Goal: Information Seeking & Learning: Check status

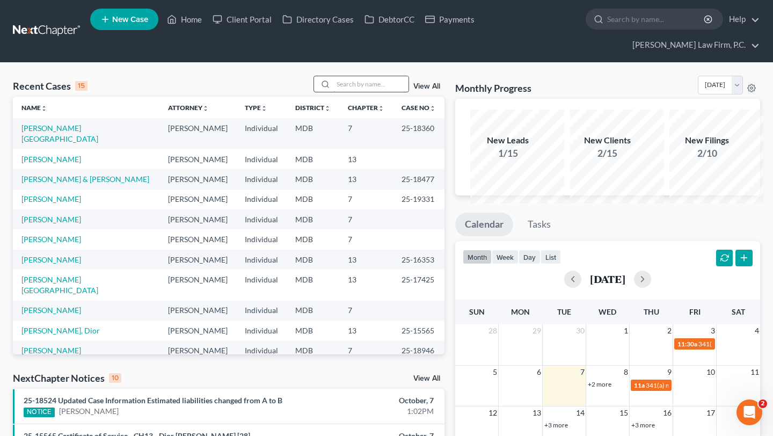
click at [333, 92] on input "search" at bounding box center [370, 84] width 75 height 16
paste input "25-19331"
type input "25-19331"
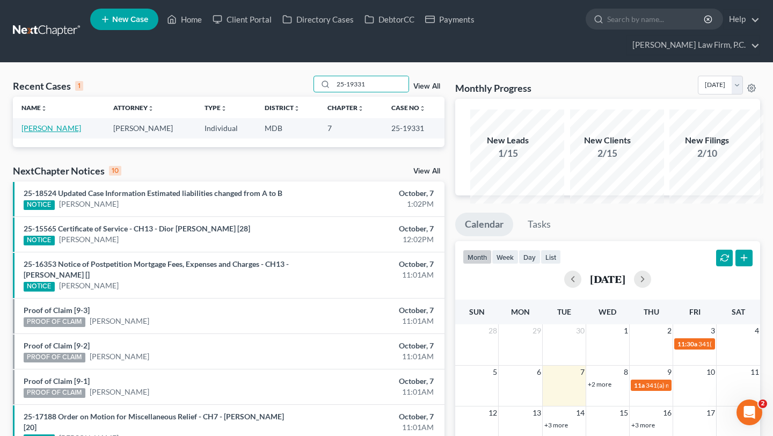
click at [44, 133] on link "[PERSON_NAME]" at bounding box center [51, 127] width 60 height 9
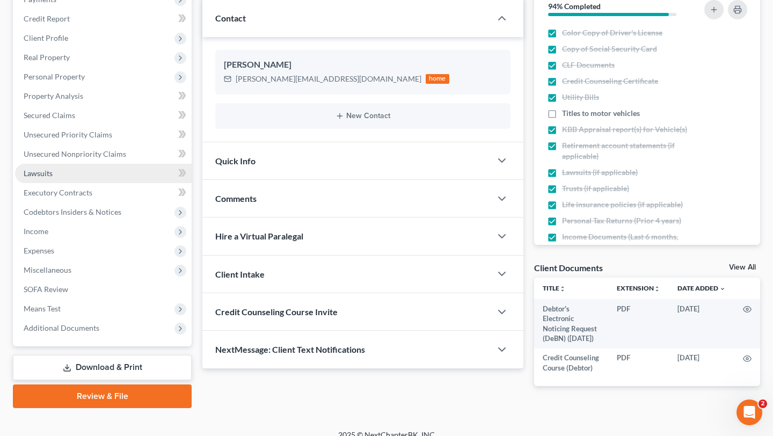
scroll to position [168, 0]
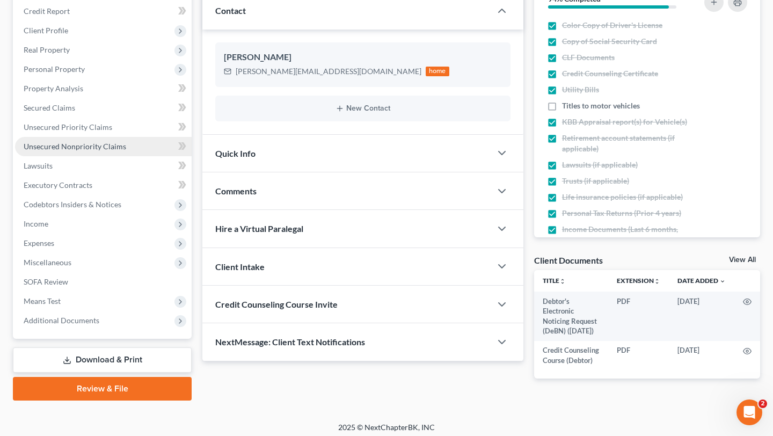
click at [93, 151] on span "Unsecured Nonpriority Claims" at bounding box center [75, 146] width 103 height 9
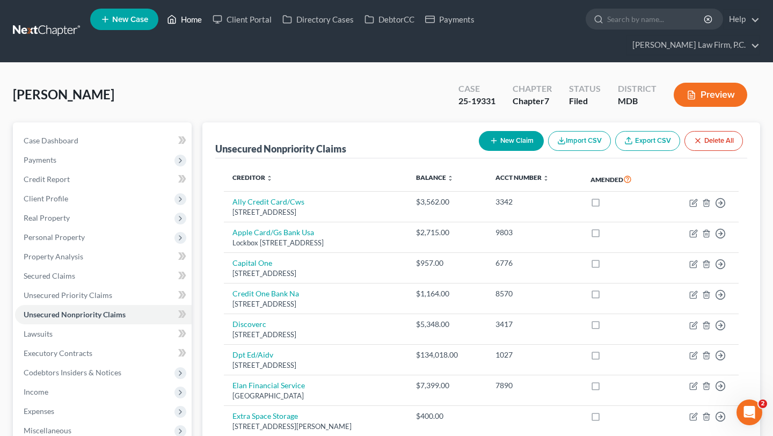
click at [207, 24] on link "Home" at bounding box center [185, 19] width 46 height 19
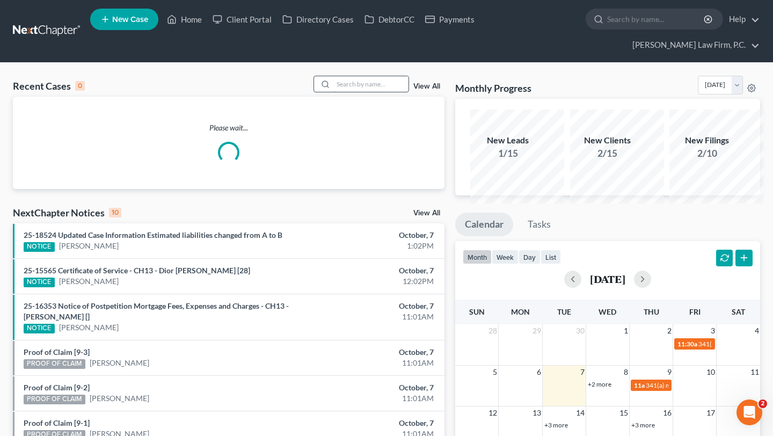
click at [369, 92] on input "search" at bounding box center [370, 84] width 75 height 16
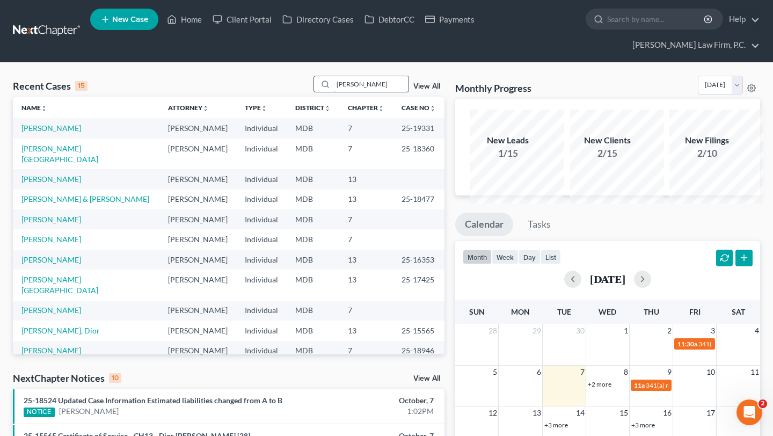
type input "[PERSON_NAME]"
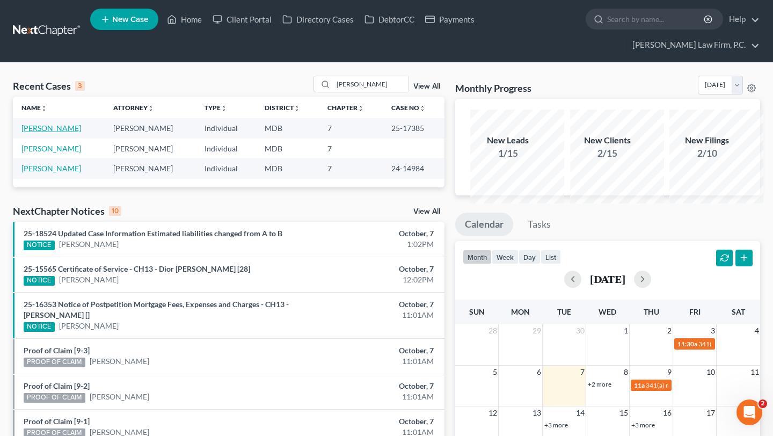
click at [38, 133] on link "[PERSON_NAME]" at bounding box center [51, 127] width 60 height 9
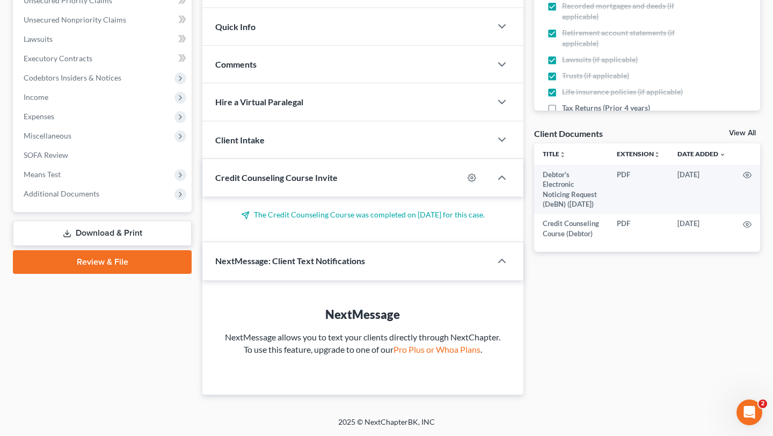
scroll to position [494, 0]
click at [83, 184] on span "Additional Documents" at bounding box center [103, 193] width 177 height 19
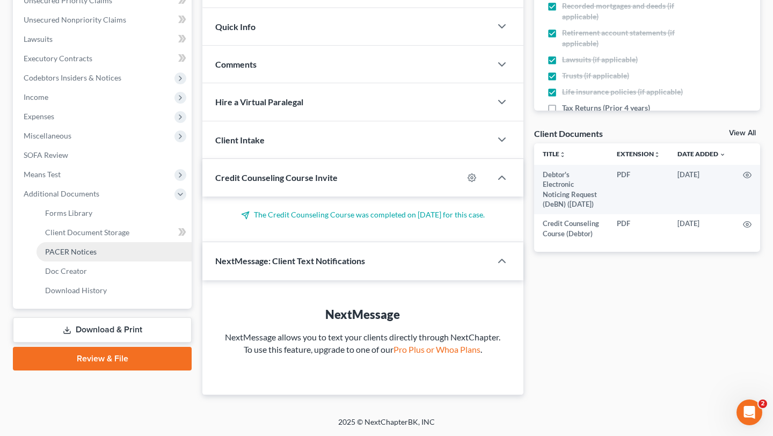
click at [94, 247] on span "PACER Notices" at bounding box center [71, 251] width 52 height 9
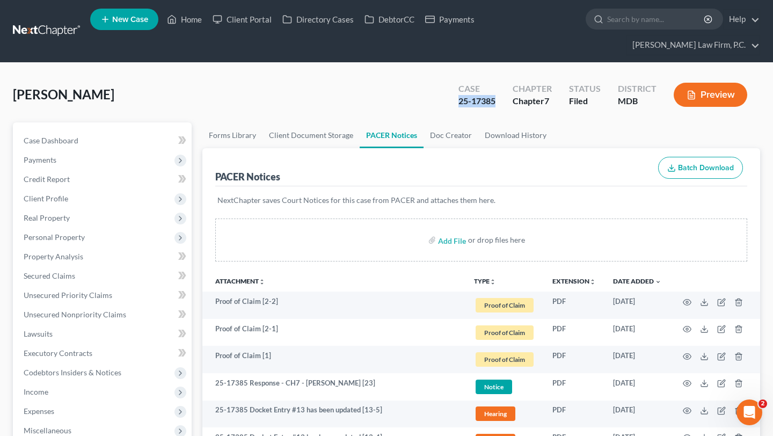
drag, startPoint x: 432, startPoint y: 121, endPoint x: 381, endPoint y: 121, distance: 51.5
click at [450, 112] on div "Case 25-17385" at bounding box center [477, 96] width 54 height 32
copy div "25-17385"
drag, startPoint x: 391, startPoint y: 122, endPoint x: 632, endPoint y: 6, distance: 266.8
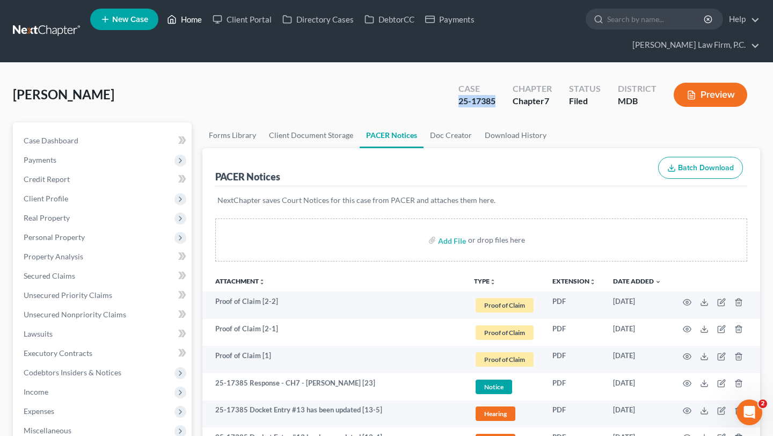
click at [207, 19] on link "Home" at bounding box center [185, 19] width 46 height 19
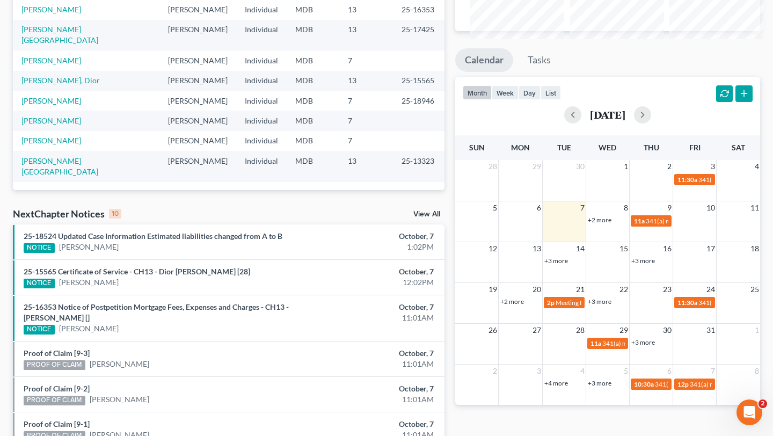
scroll to position [165, 0]
click at [39, 176] on link "[PERSON_NAME][GEOGRAPHIC_DATA]" at bounding box center [59, 166] width 77 height 20
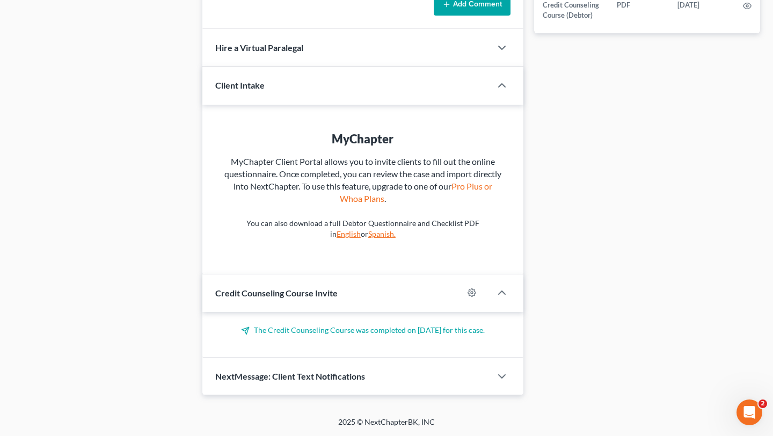
scroll to position [488, 0]
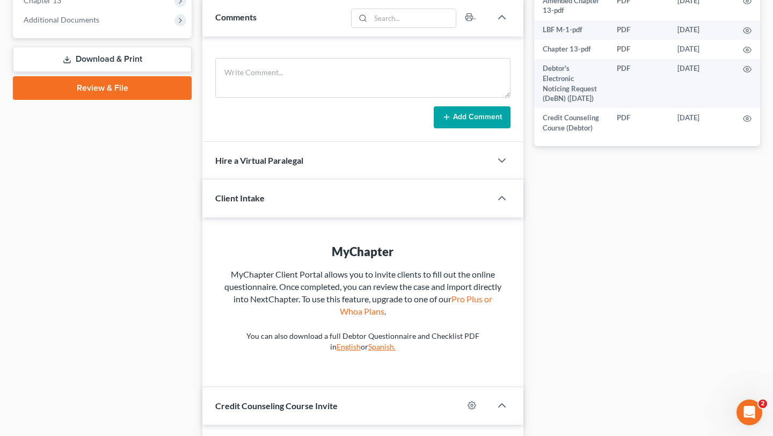
drag, startPoint x: 92, startPoint y: 135, endPoint x: 94, endPoint y: 170, distance: 35.0
click at [92, 24] on span "Additional Documents" at bounding box center [62, 19] width 76 height 9
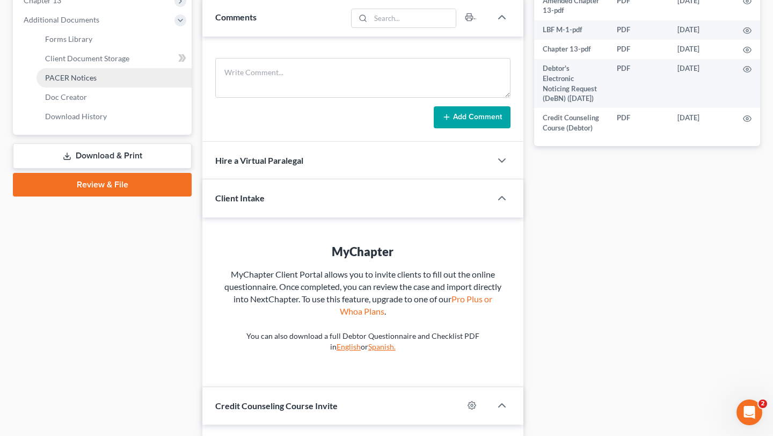
click at [91, 82] on span "PACER Notices" at bounding box center [71, 77] width 52 height 9
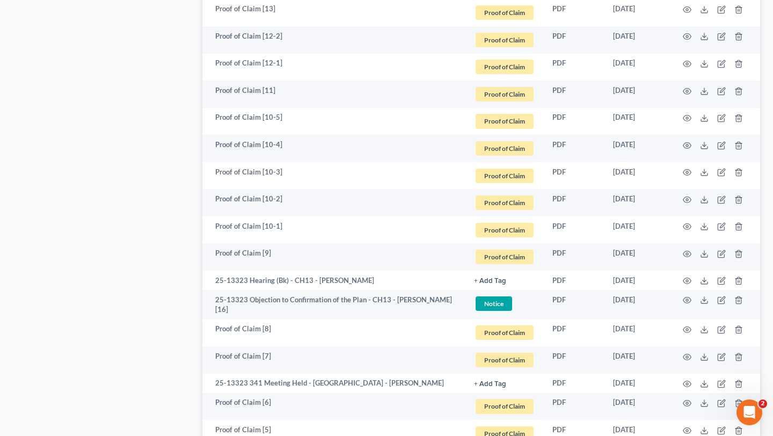
scroll to position [1228, 0]
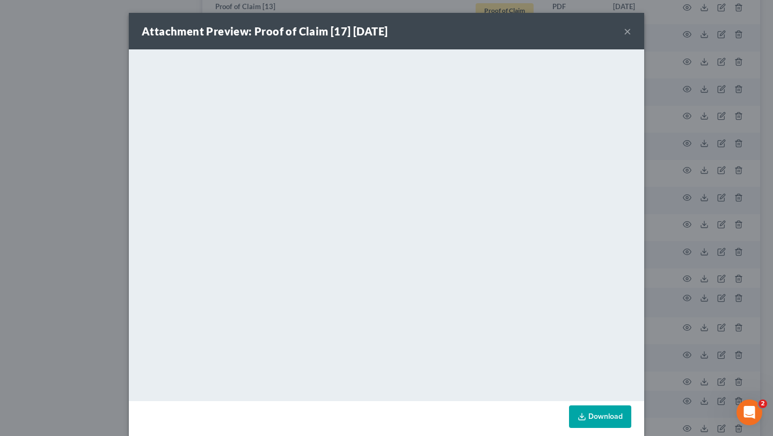
click at [631, 34] on button "×" at bounding box center [628, 31] width 8 height 13
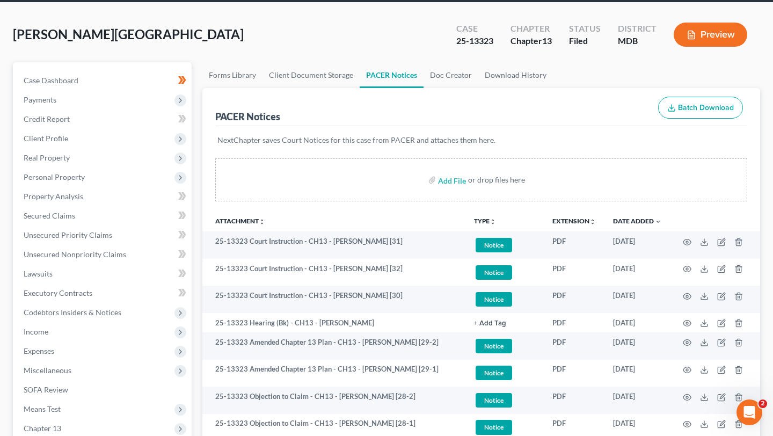
scroll to position [0, 0]
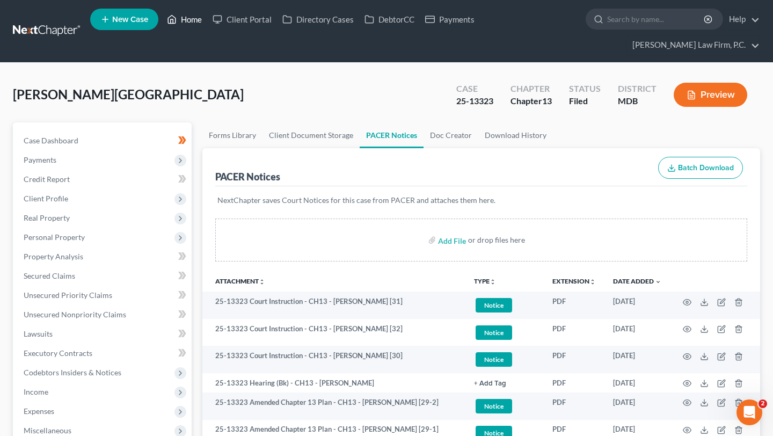
click at [207, 23] on link "Home" at bounding box center [185, 19] width 46 height 19
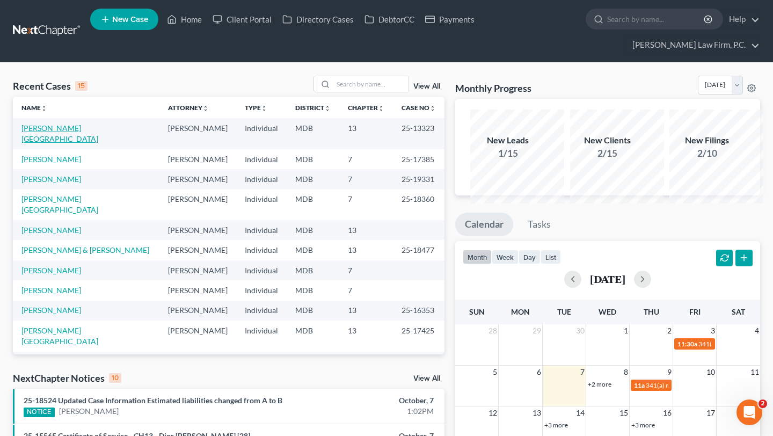
click at [34, 143] on link "[PERSON_NAME][GEOGRAPHIC_DATA]" at bounding box center [59, 133] width 77 height 20
select select "6"
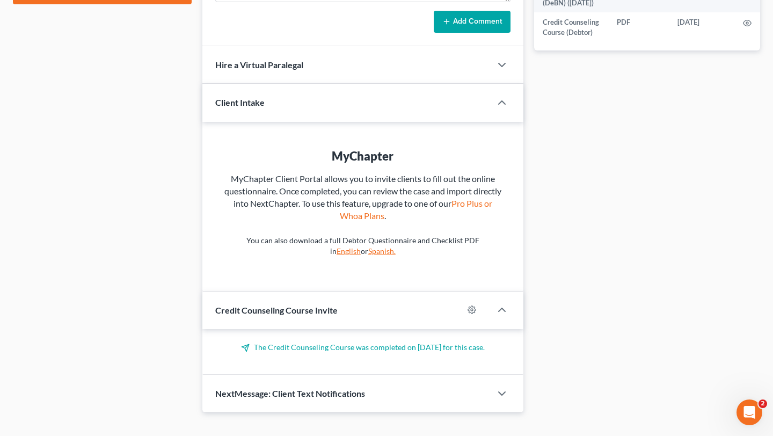
scroll to position [400, 0]
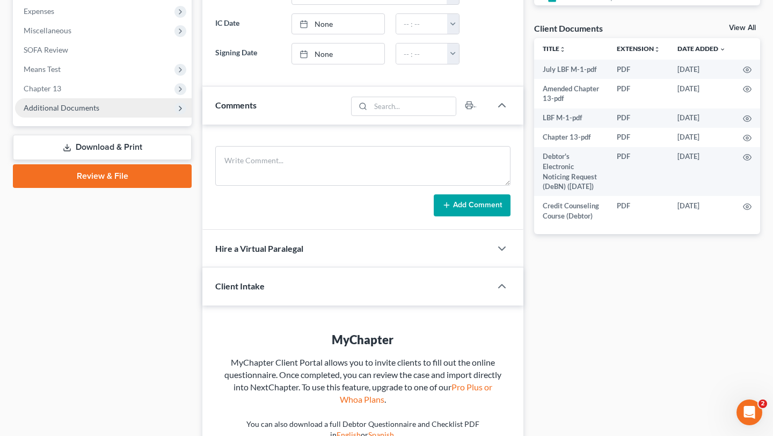
click at [91, 112] on span "Additional Documents" at bounding box center [62, 107] width 76 height 9
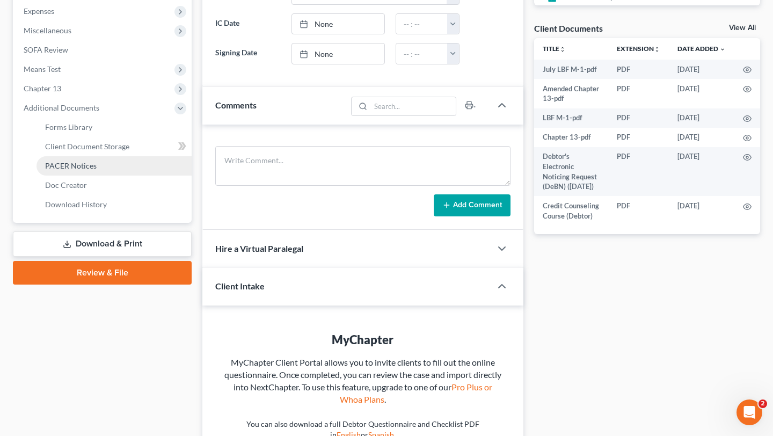
click at [91, 170] on span "PACER Notices" at bounding box center [71, 165] width 52 height 9
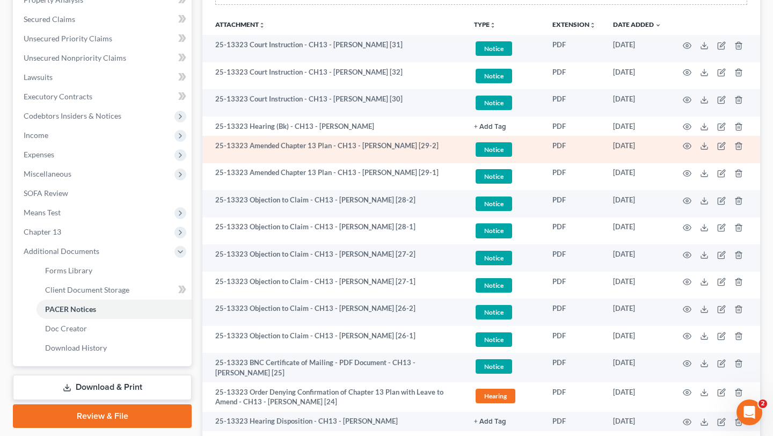
scroll to position [271, 0]
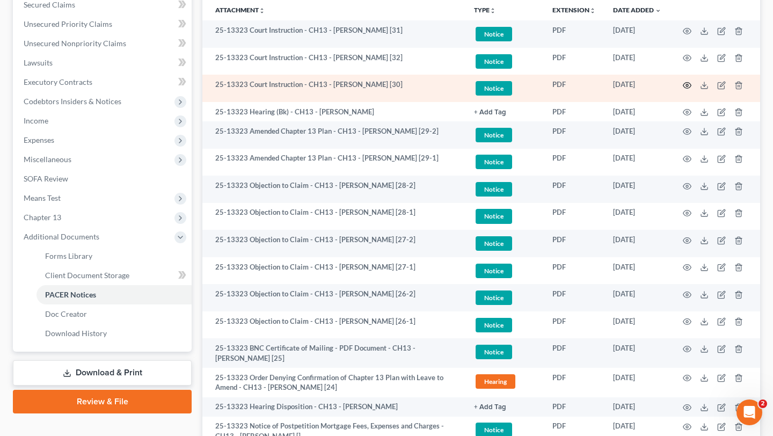
click at [686, 86] on circle "button" at bounding box center [687, 85] width 2 height 2
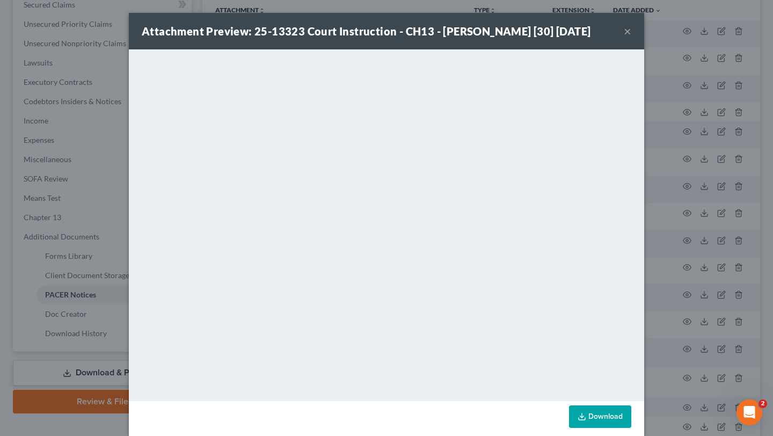
click at [631, 38] on button "×" at bounding box center [628, 31] width 8 height 13
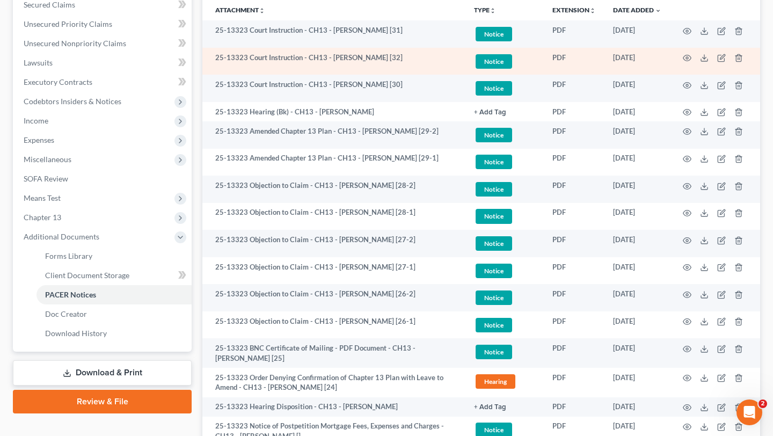
click at [679, 75] on td at bounding box center [715, 61] width 90 height 27
click at [683, 62] on icon "button" at bounding box center [687, 58] width 9 height 9
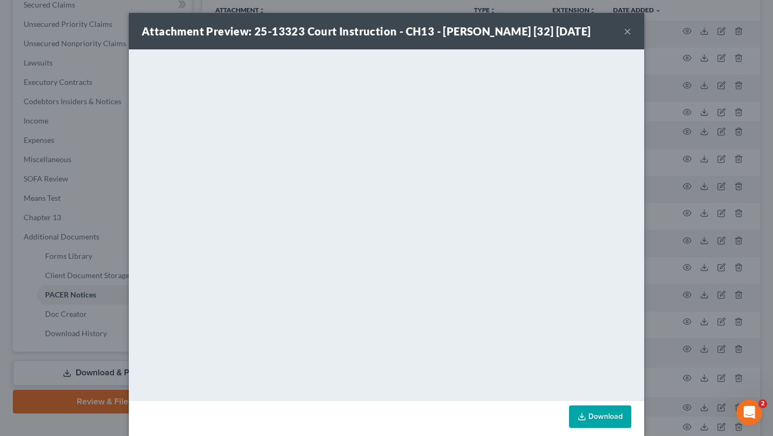
click at [631, 38] on button "×" at bounding box center [628, 31] width 8 height 13
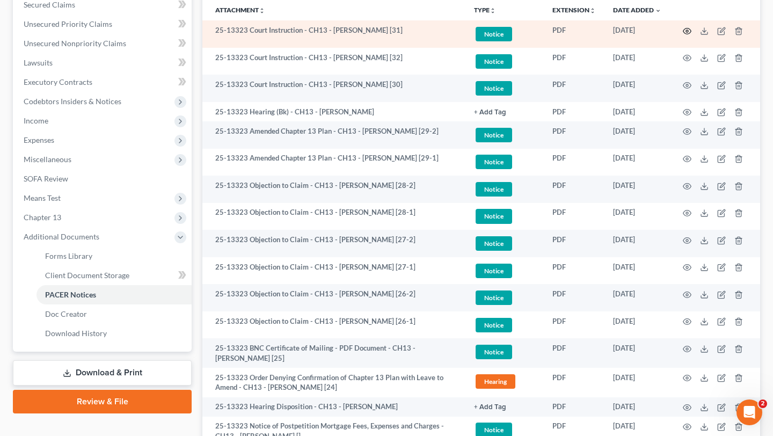
click at [683, 34] on icon "button" at bounding box center [687, 31] width 8 height 6
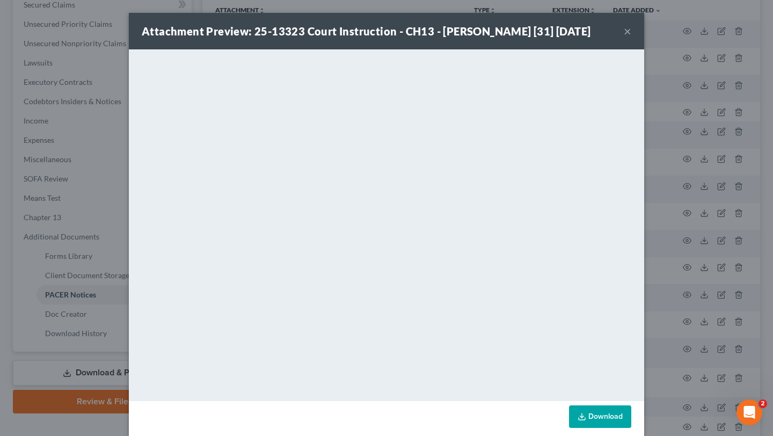
click at [631, 37] on button "×" at bounding box center [628, 31] width 8 height 13
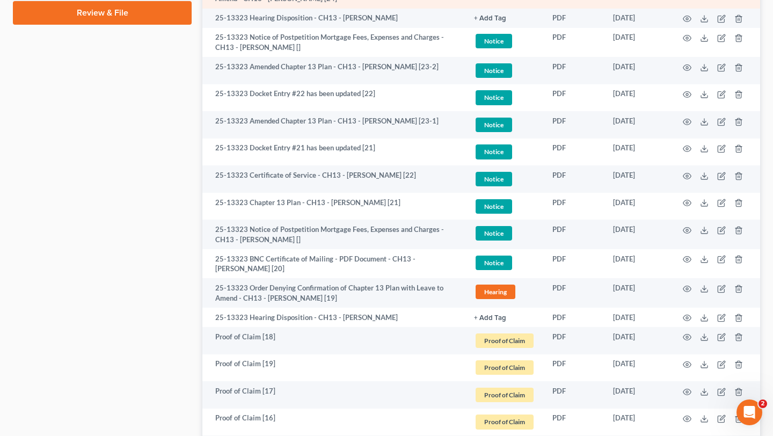
scroll to position [651, 0]
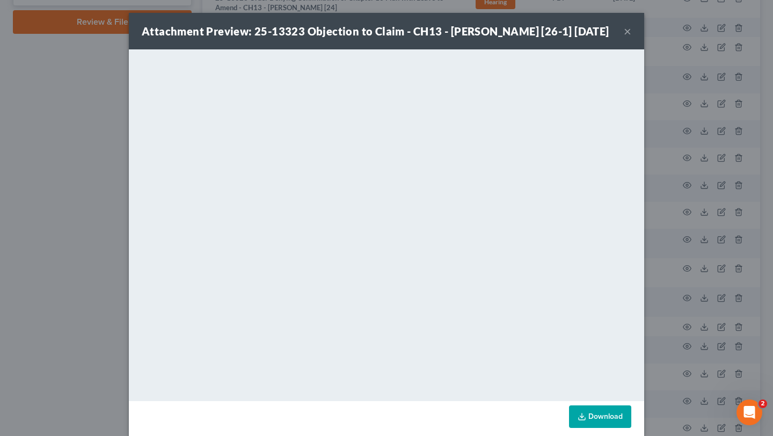
click at [631, 38] on button "×" at bounding box center [628, 31] width 8 height 13
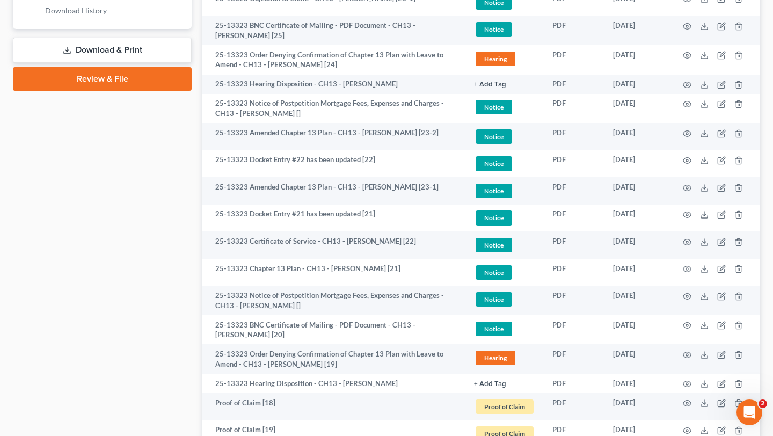
scroll to position [593, 0]
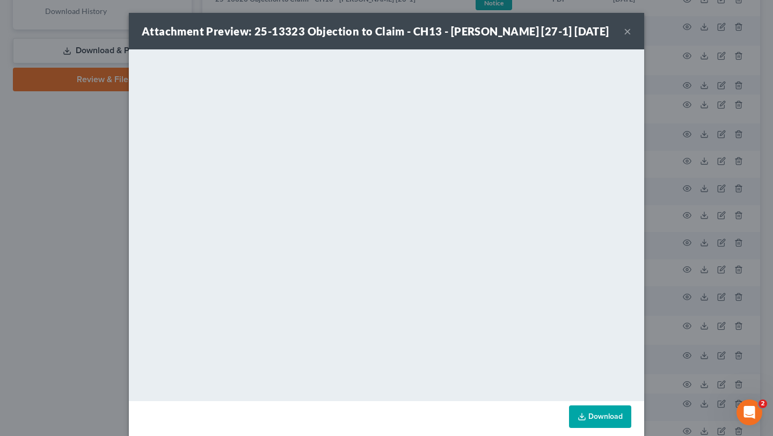
click at [631, 38] on button "×" at bounding box center [628, 31] width 8 height 13
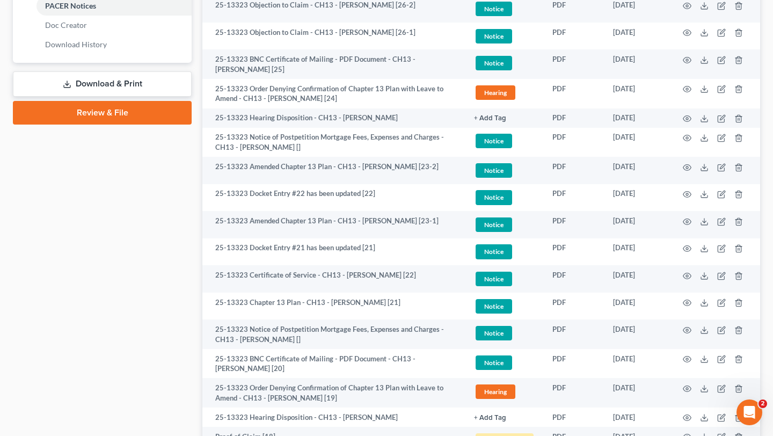
scroll to position [552, 0]
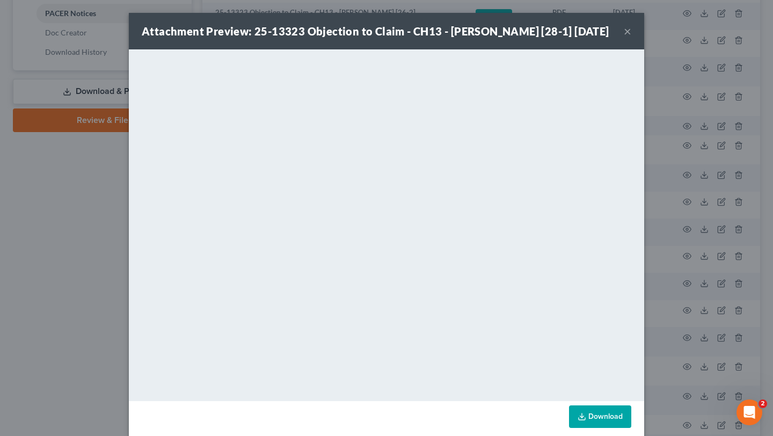
click at [631, 38] on button "×" at bounding box center [628, 31] width 8 height 13
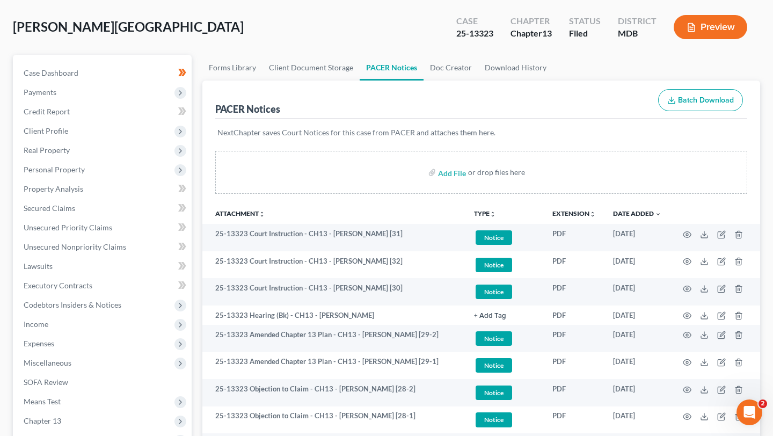
scroll to position [0, 0]
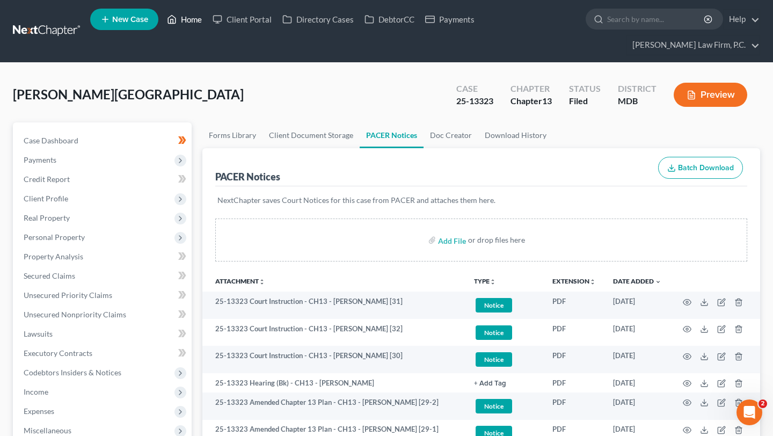
click at [207, 21] on link "Home" at bounding box center [185, 19] width 46 height 19
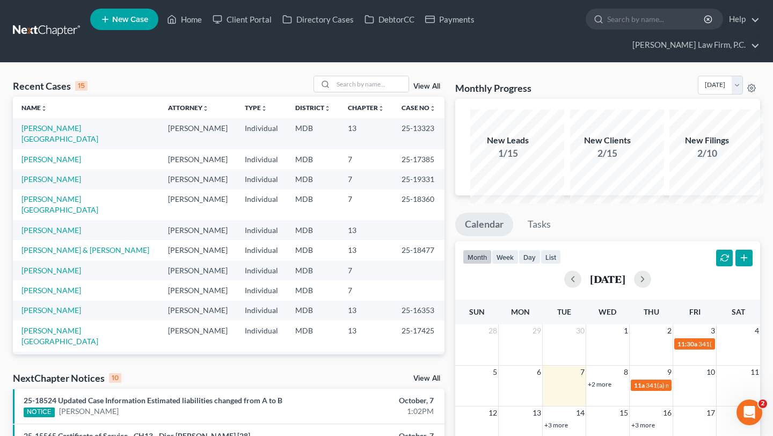
click at [62, 149] on td "[PERSON_NAME][GEOGRAPHIC_DATA]" at bounding box center [86, 133] width 147 height 31
click at [45, 143] on link "[PERSON_NAME][GEOGRAPHIC_DATA]" at bounding box center [59, 133] width 77 height 20
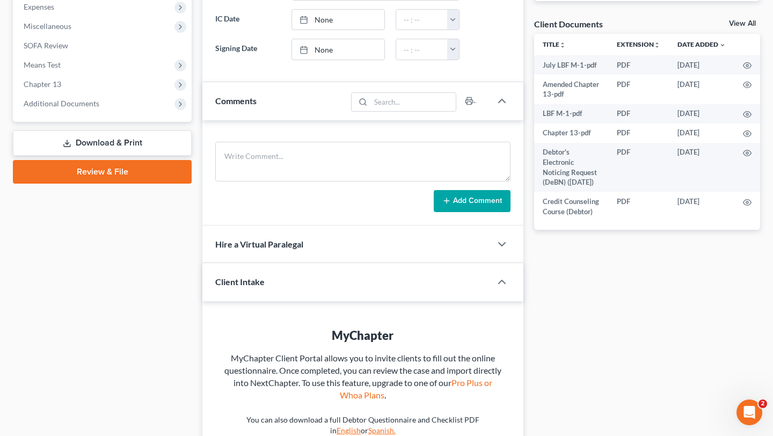
scroll to position [435, 0]
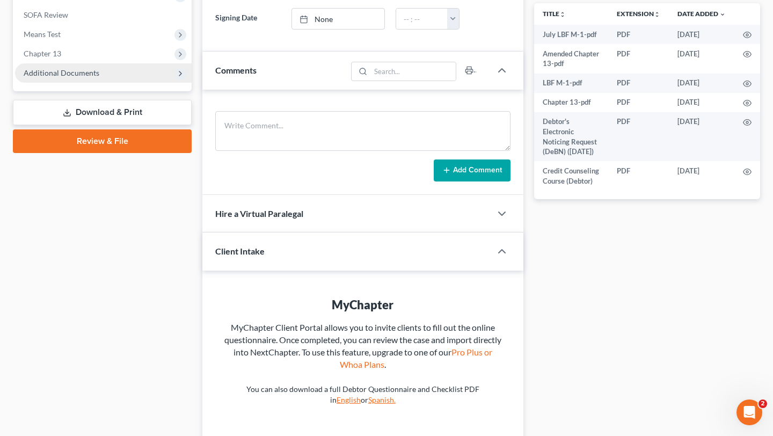
click at [82, 83] on span "Additional Documents" at bounding box center [103, 72] width 177 height 19
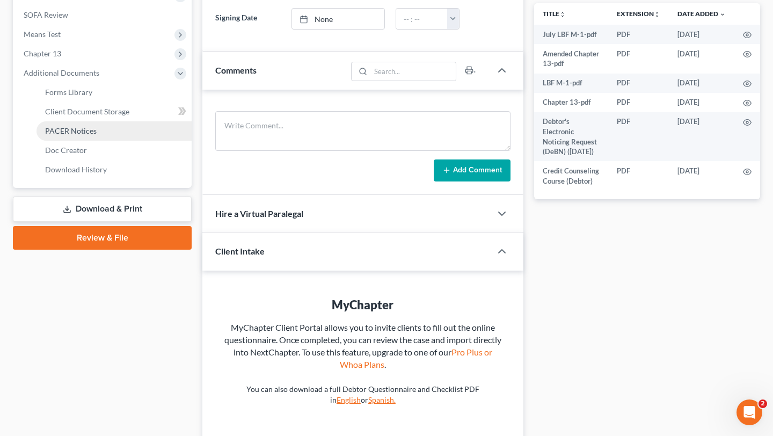
click at [88, 135] on span "PACER Notices" at bounding box center [71, 130] width 52 height 9
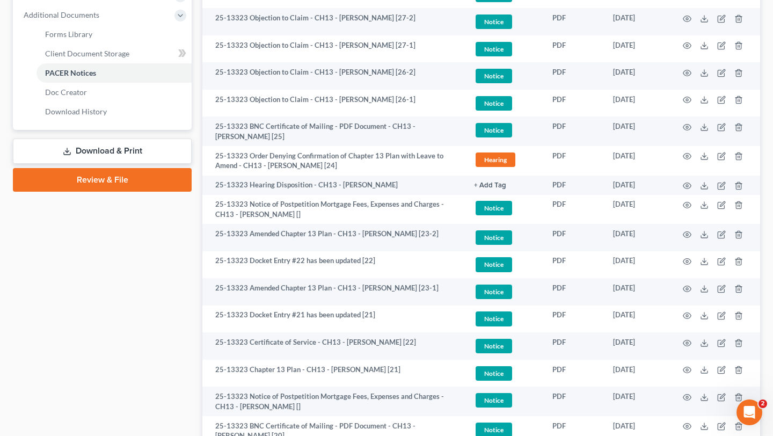
scroll to position [494, 0]
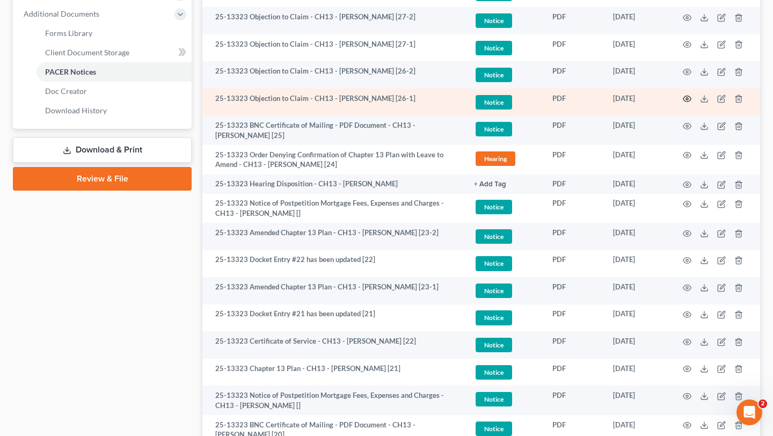
click at [683, 103] on icon "button" at bounding box center [687, 98] width 9 height 9
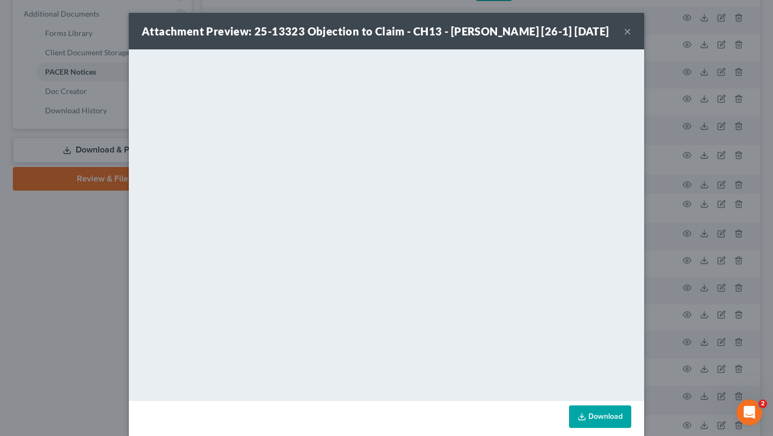
click at [609, 39] on div "Attachment Preview: 25-13323 Objection to Claim - CH13 - [PERSON_NAME] [26-1] […" at bounding box center [376, 31] width 468 height 15
click at [631, 38] on button "×" at bounding box center [628, 31] width 8 height 13
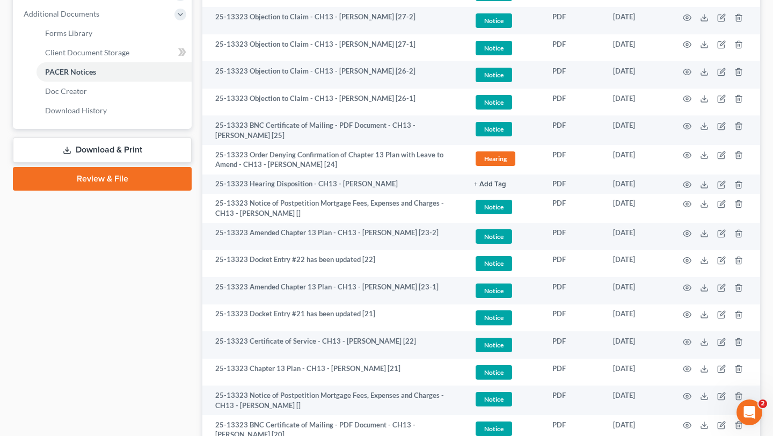
scroll to position [491, 0]
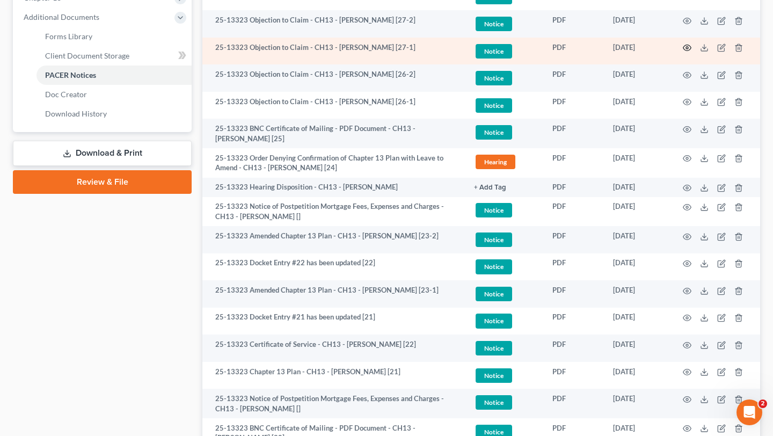
click at [683, 52] on icon "button" at bounding box center [687, 47] width 9 height 9
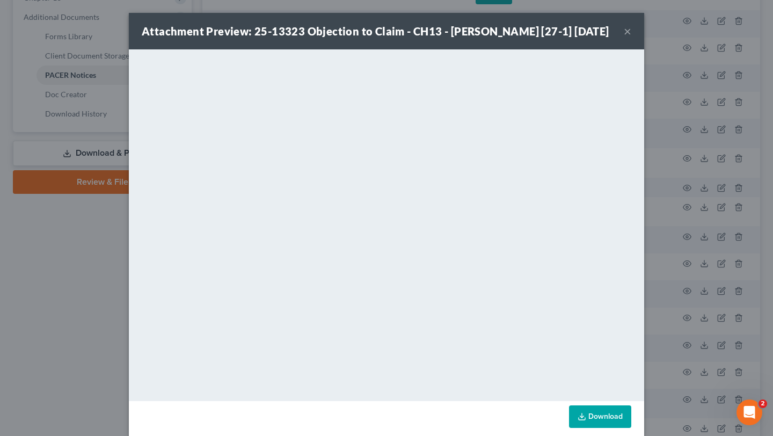
click at [631, 38] on button "×" at bounding box center [628, 31] width 8 height 13
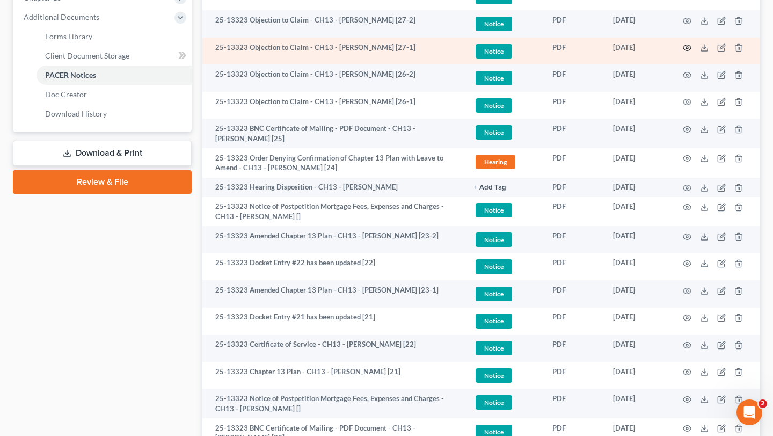
click at [683, 52] on icon "button" at bounding box center [687, 47] width 9 height 9
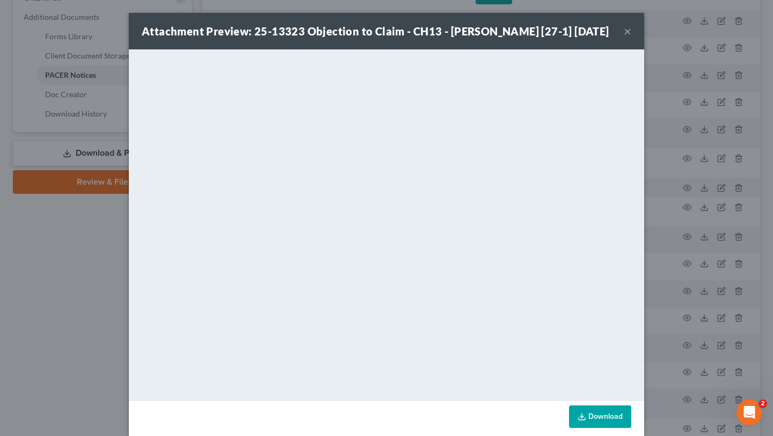
click at [631, 38] on button "×" at bounding box center [628, 31] width 8 height 13
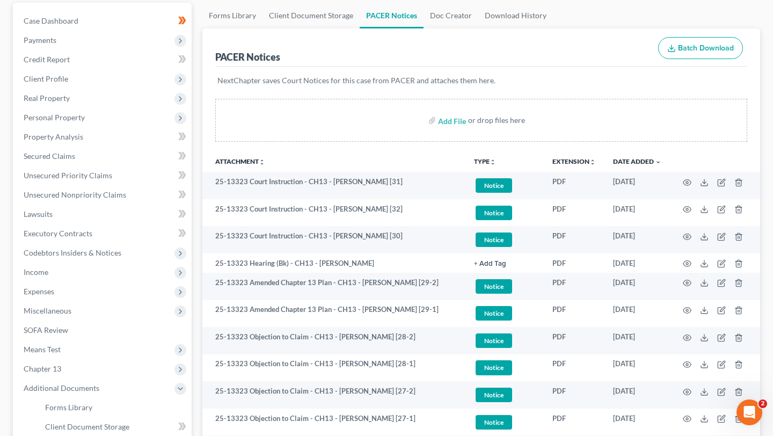
scroll to position [0, 0]
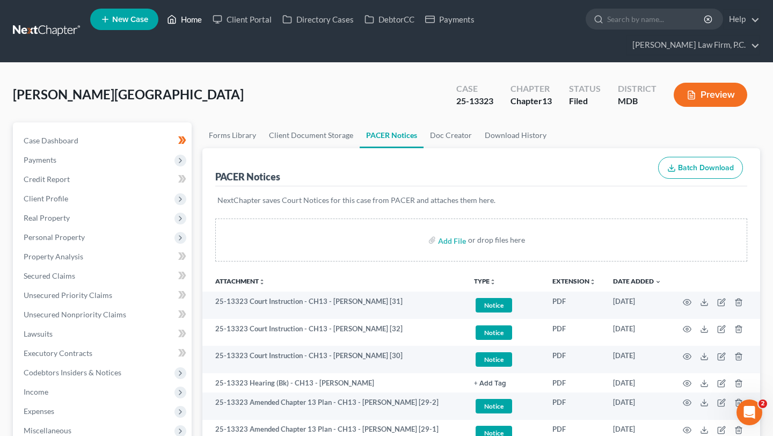
click at [207, 13] on link "Home" at bounding box center [185, 19] width 46 height 19
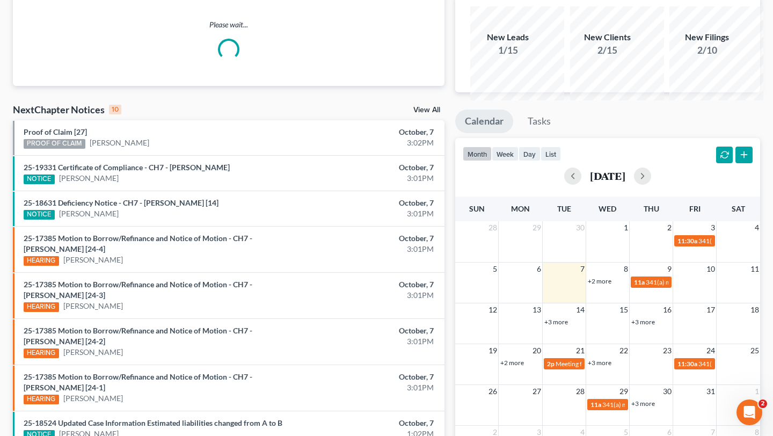
scroll to position [112, 0]
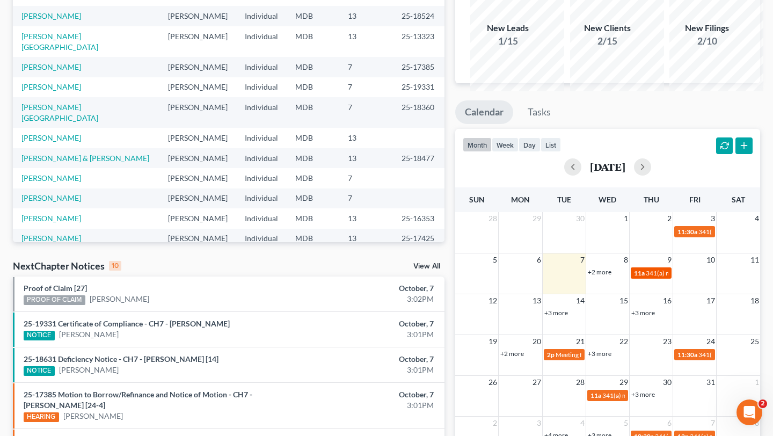
click at [644, 277] on span "11a" at bounding box center [639, 273] width 11 height 8
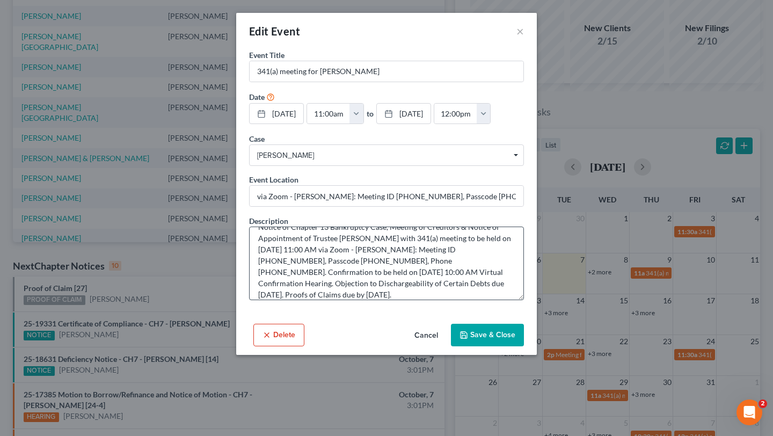
scroll to position [9, 0]
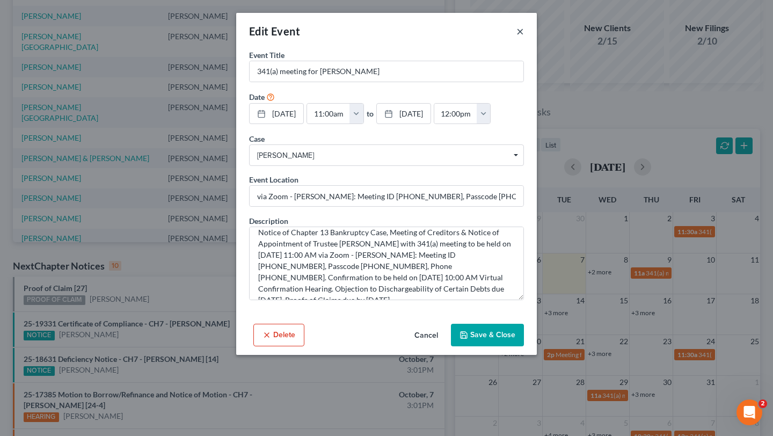
click at [524, 38] on button "×" at bounding box center [521, 31] width 8 height 13
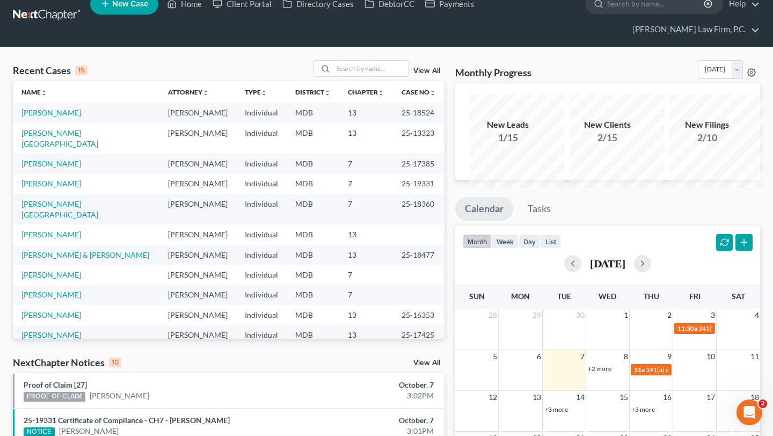
scroll to position [0, 0]
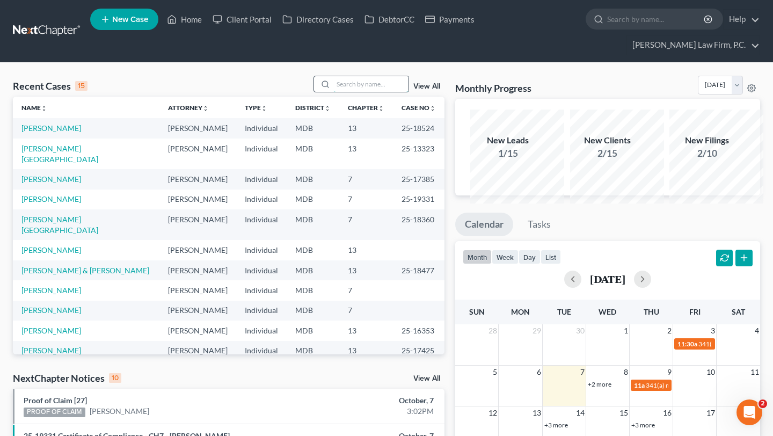
click at [333, 90] on input "search" at bounding box center [370, 84] width 75 height 16
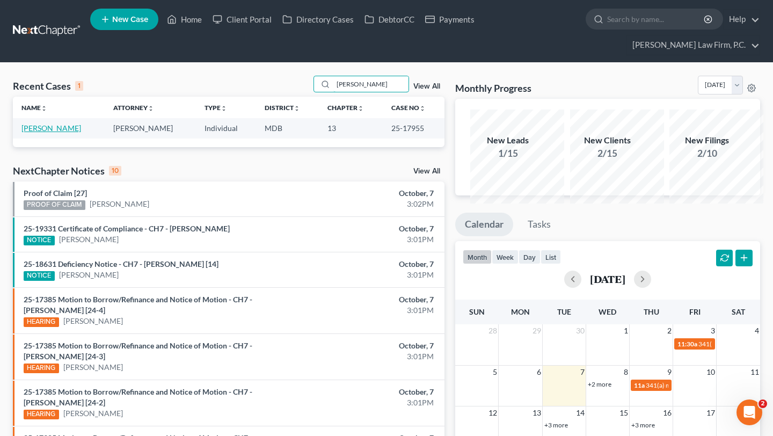
type input "[PERSON_NAME]"
click at [44, 133] on link "[PERSON_NAME]" at bounding box center [51, 127] width 60 height 9
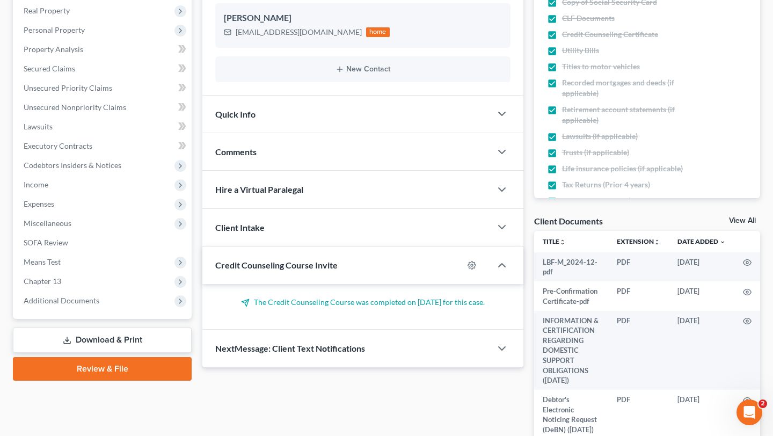
scroll to position [444, 0]
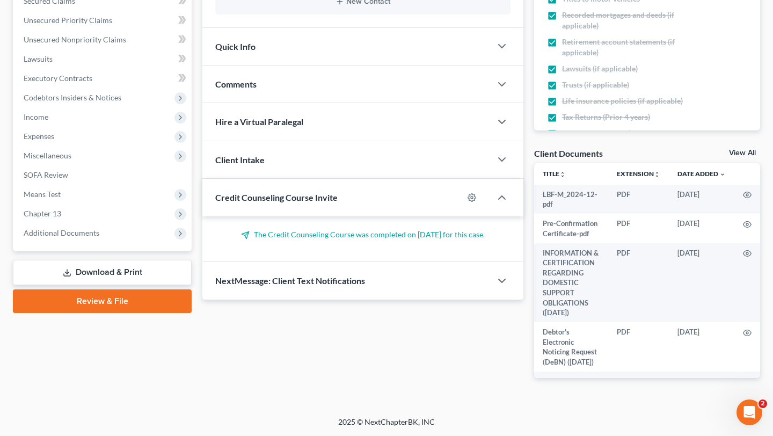
drag, startPoint x: 68, startPoint y: 181, endPoint x: 71, endPoint y: 194, distance: 13.7
click at [68, 228] on span "Additional Documents" at bounding box center [62, 232] width 76 height 9
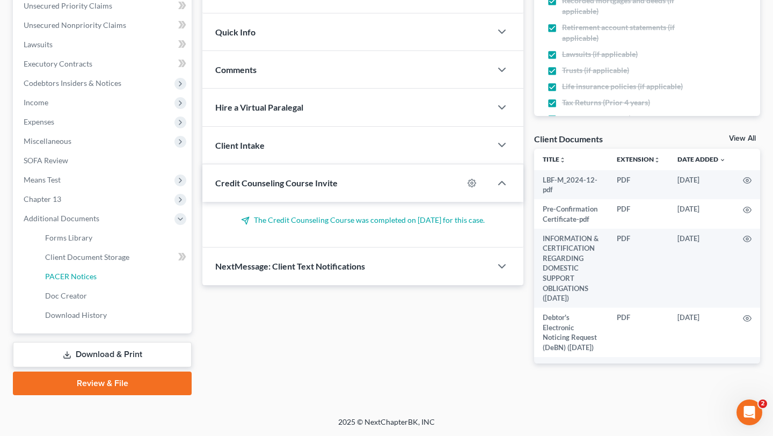
click at [74, 272] on span "PACER Notices" at bounding box center [71, 276] width 52 height 9
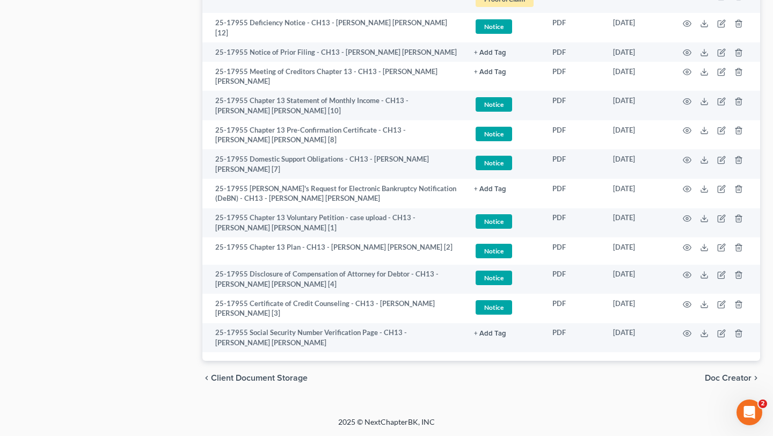
scroll to position [1062, 0]
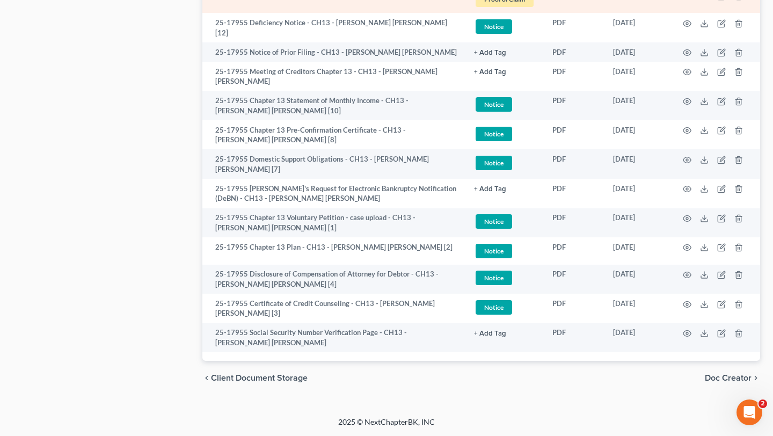
click at [671, 13] on td at bounding box center [715, -1] width 90 height 27
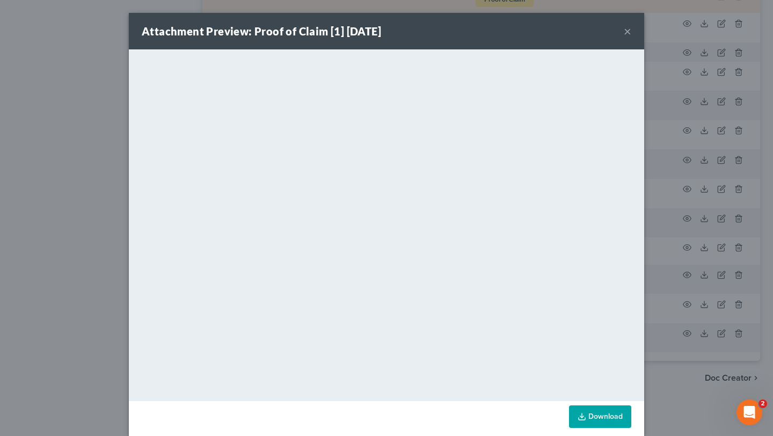
scroll to position [37, 0]
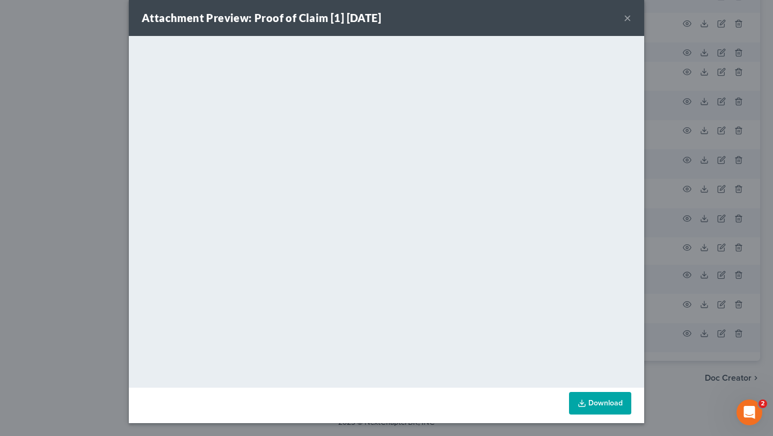
click at [631, 11] on button "×" at bounding box center [628, 17] width 8 height 13
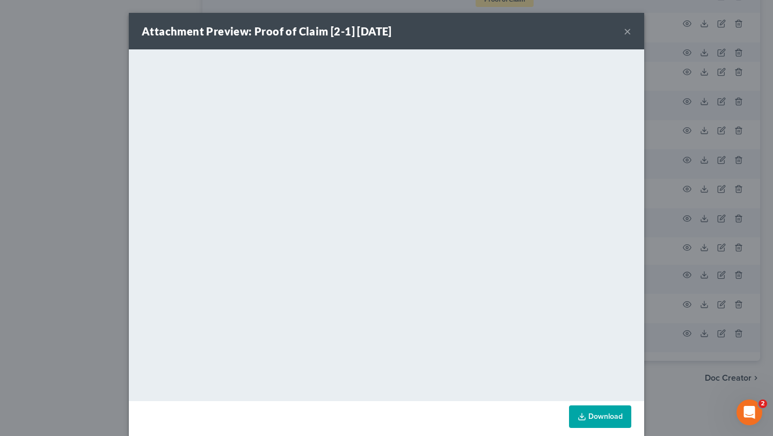
click at [631, 34] on button "×" at bounding box center [628, 31] width 8 height 13
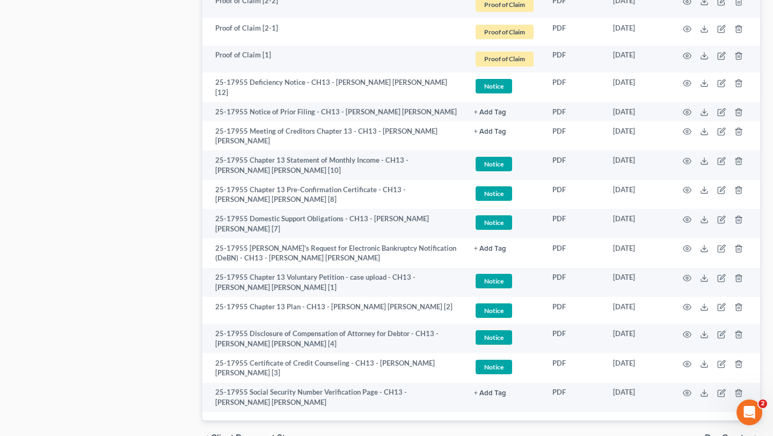
scroll to position [856, 0]
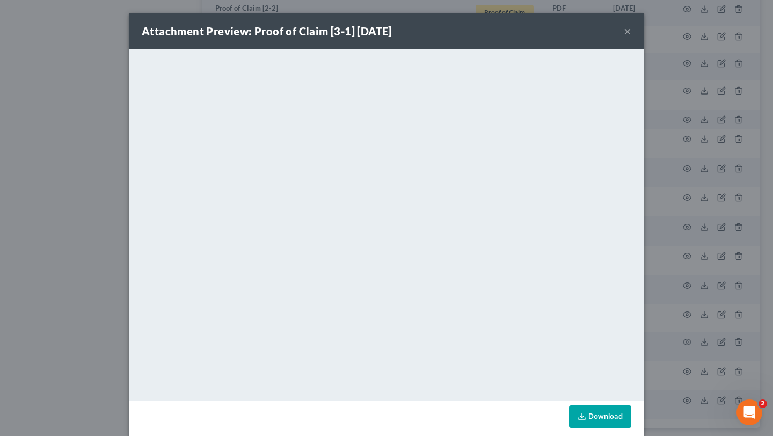
click at [631, 37] on button "×" at bounding box center [628, 31] width 8 height 13
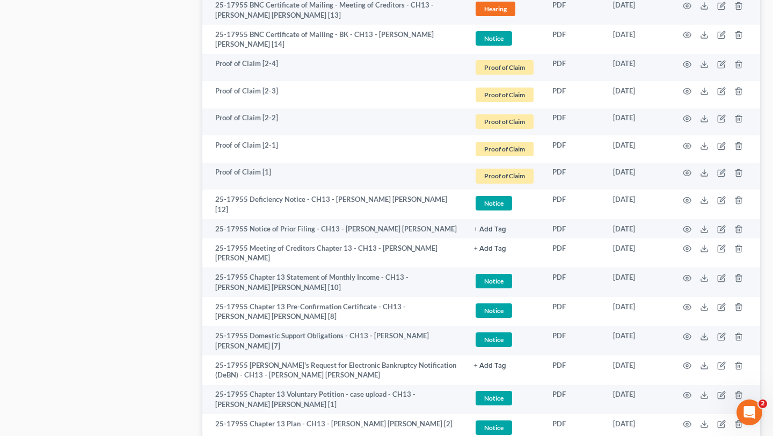
scroll to position [737, 0]
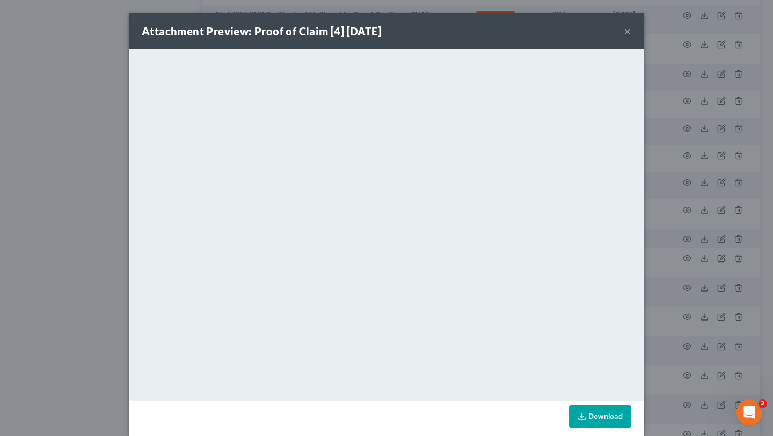
click at [631, 37] on button "×" at bounding box center [628, 31] width 8 height 13
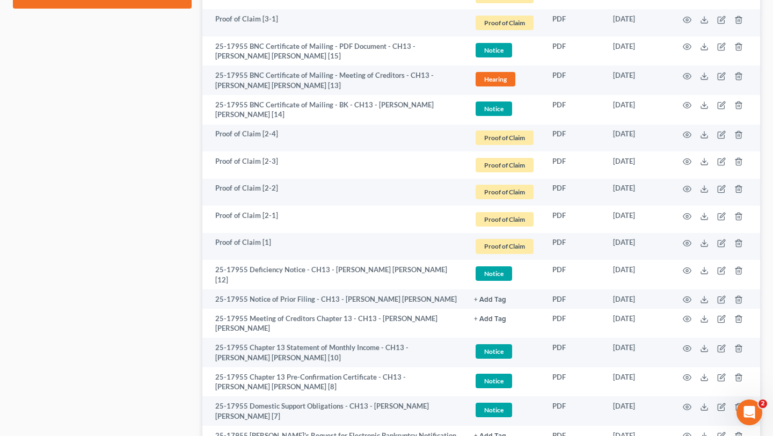
scroll to position [671, 0]
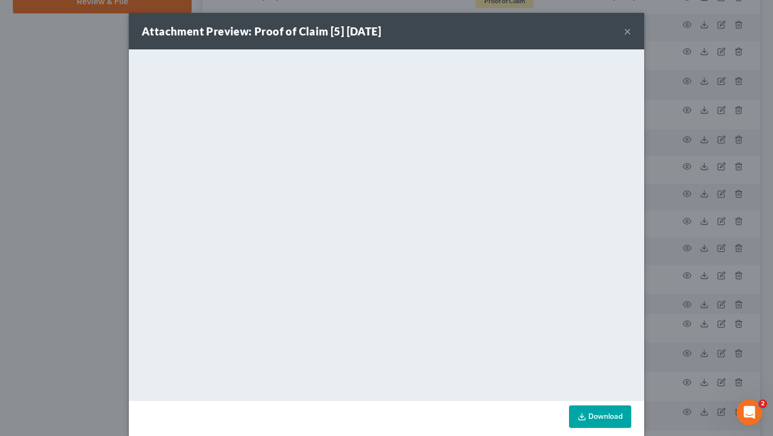
click at [631, 35] on button "×" at bounding box center [628, 31] width 8 height 13
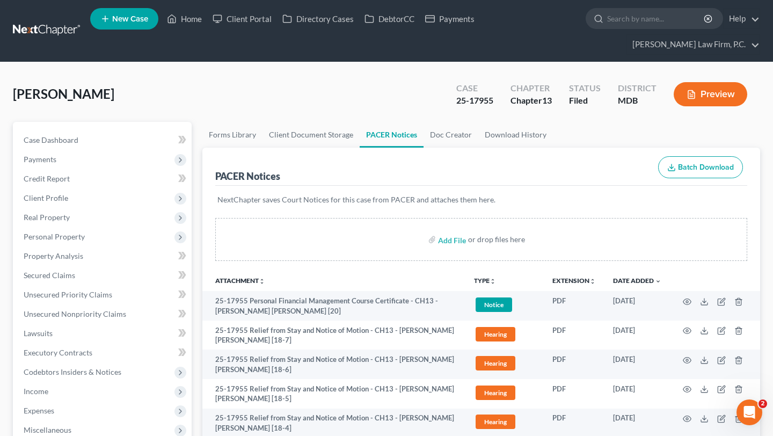
scroll to position [0, 0]
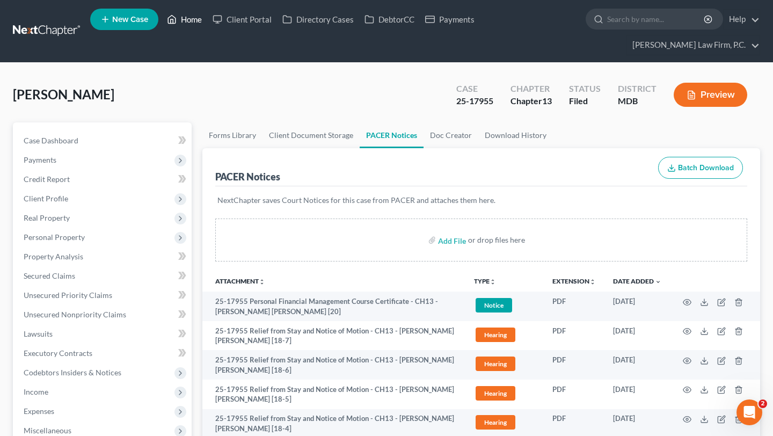
click at [207, 19] on link "Home" at bounding box center [185, 19] width 46 height 19
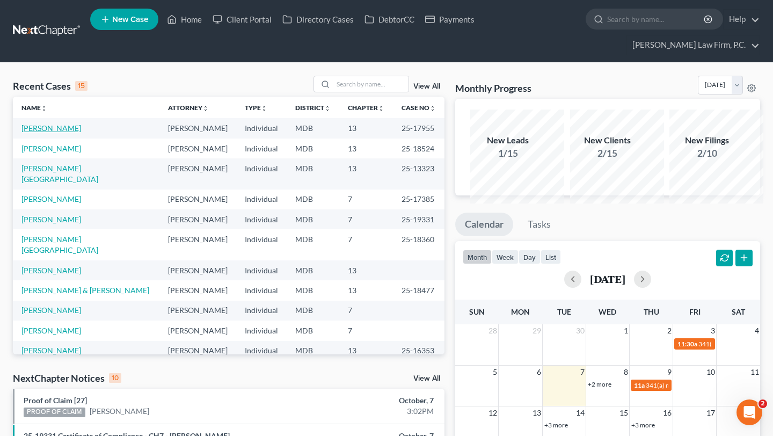
click at [45, 133] on link "[PERSON_NAME]" at bounding box center [51, 127] width 60 height 9
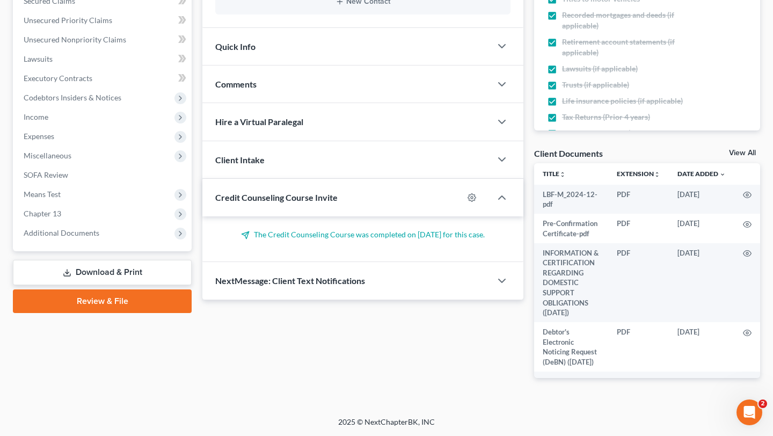
scroll to position [401, 0]
click at [99, 228] on span "Additional Documents" at bounding box center [62, 232] width 76 height 9
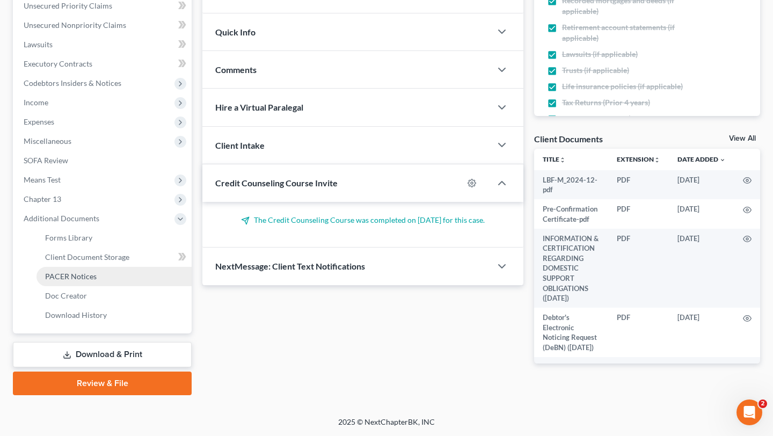
click at [97, 281] on span "PACER Notices" at bounding box center [71, 276] width 52 height 9
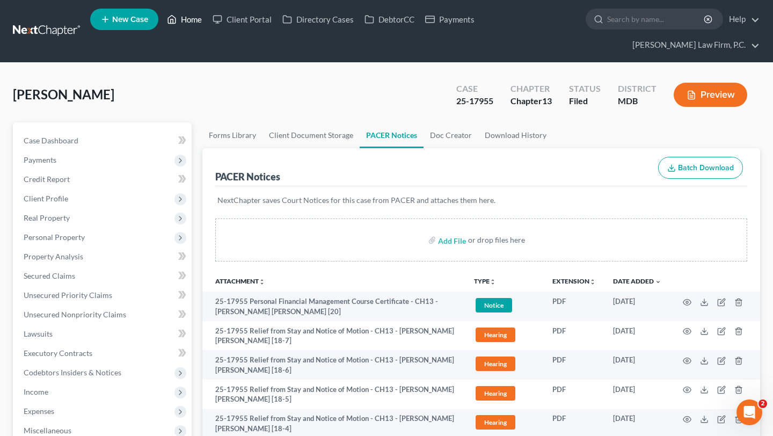
click at [207, 26] on link "Home" at bounding box center [185, 19] width 46 height 19
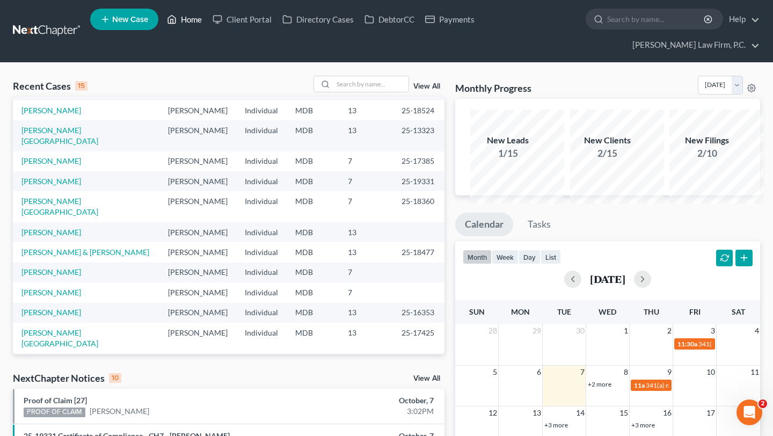
scroll to position [52, 0]
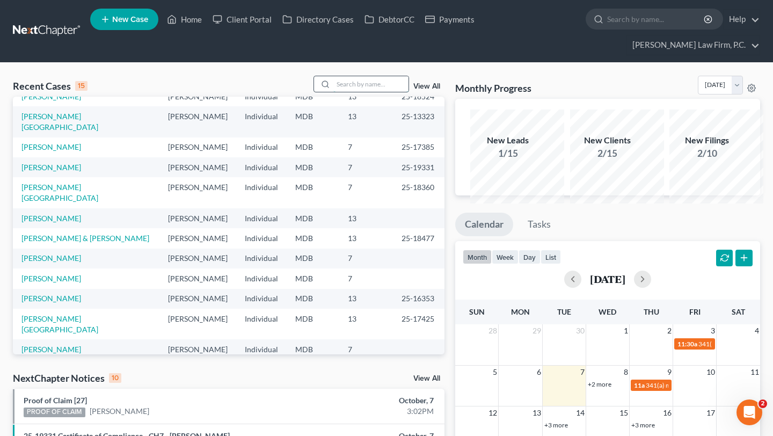
click at [333, 92] on input "search" at bounding box center [370, 84] width 75 height 16
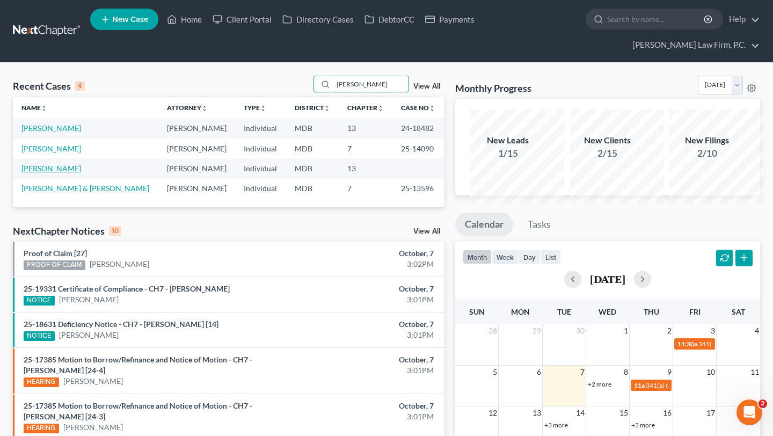
type input "[PERSON_NAME]"
click at [59, 173] on link "[PERSON_NAME]" at bounding box center [51, 168] width 60 height 9
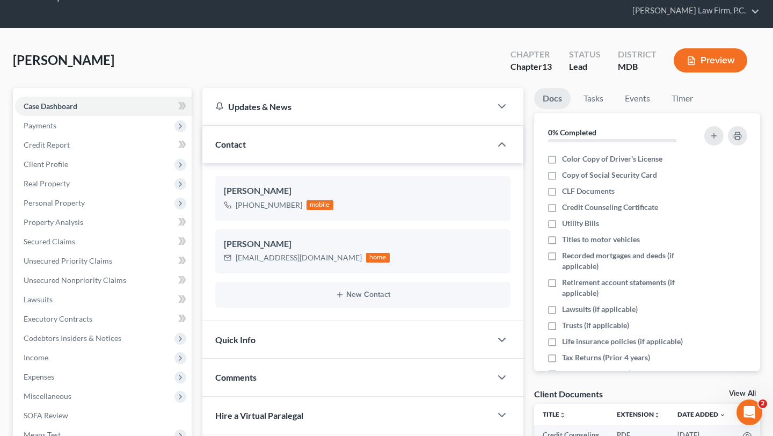
scroll to position [38, 0]
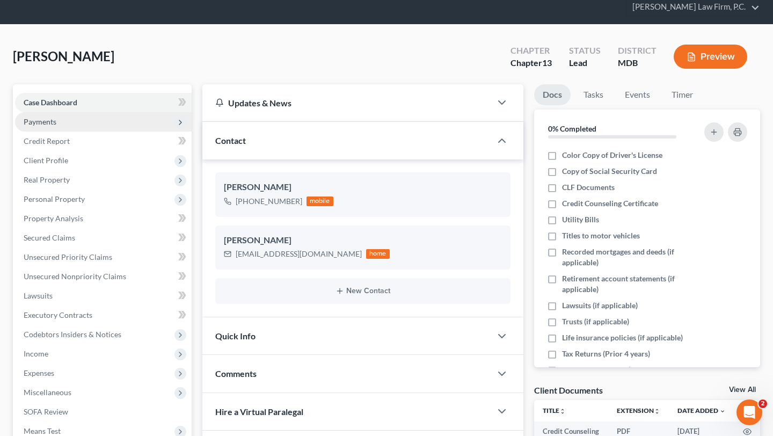
click at [111, 132] on span "Payments" at bounding box center [103, 121] width 177 height 19
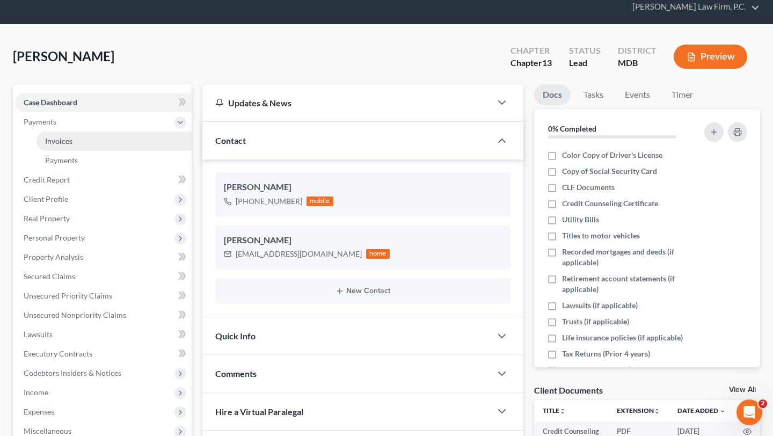
click at [107, 151] on link "Invoices" at bounding box center [114, 141] width 155 height 19
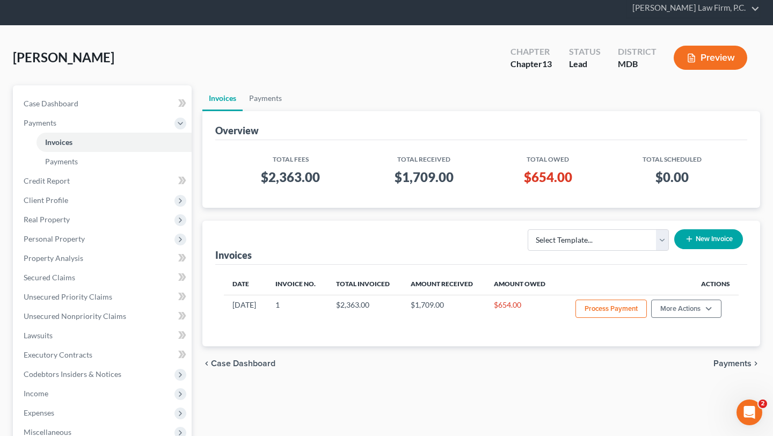
scroll to position [41, 0]
